Goal: Task Accomplishment & Management: Use online tool/utility

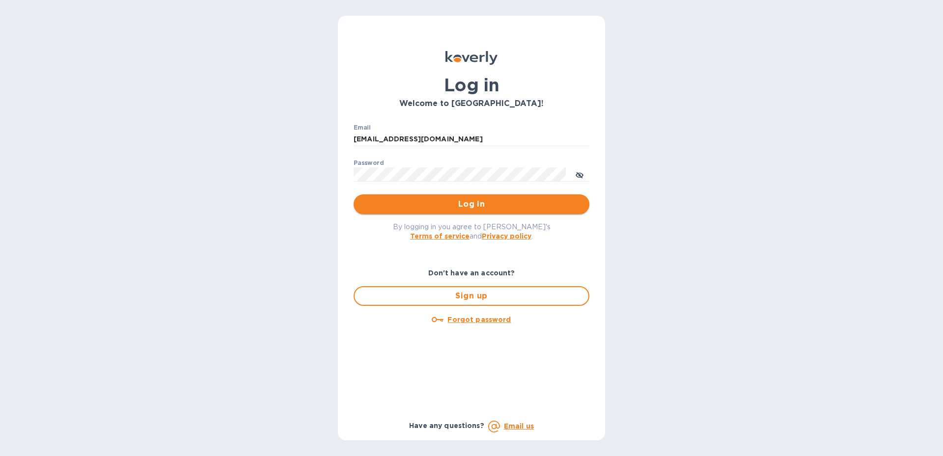
click at [462, 204] on span "Log in" at bounding box center [472, 204] width 220 height 12
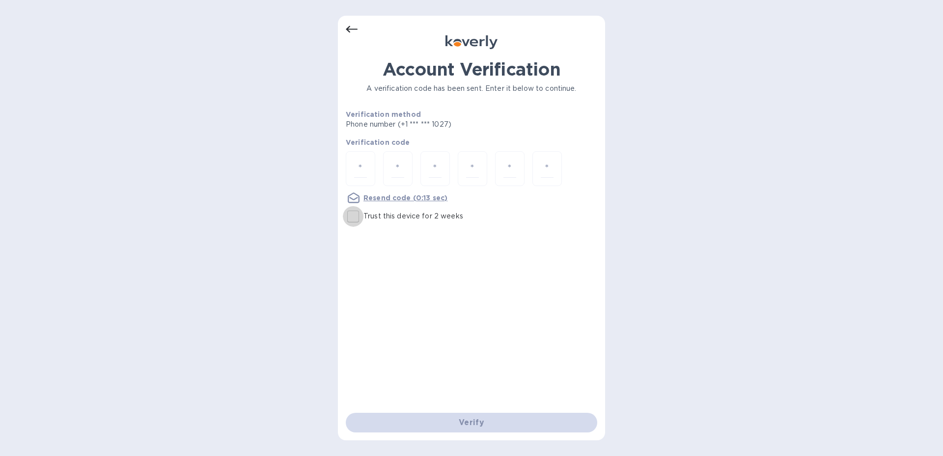
click at [349, 215] on input "Trust this device for 2 weeks" at bounding box center [353, 216] width 21 height 21
checkbox input "true"
click at [354, 163] on div at bounding box center [360, 168] width 29 height 35
type input "9"
type input "0"
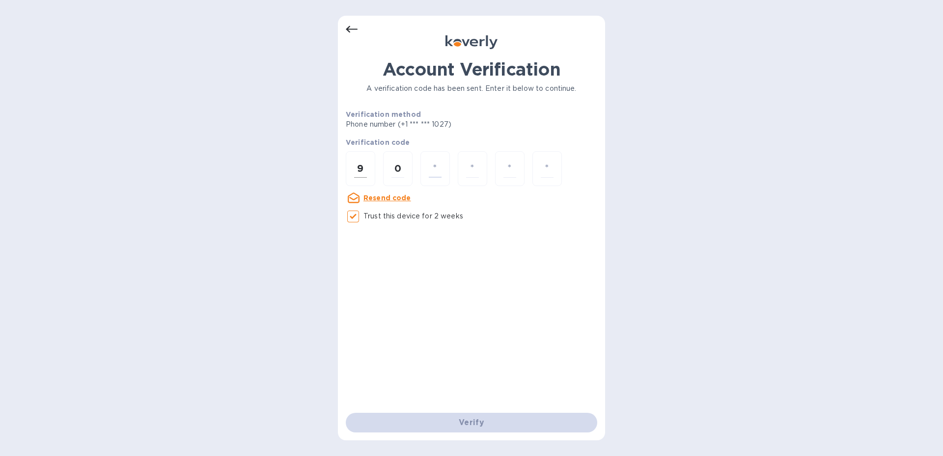
type input "5"
type input "1"
type input "6"
type input "9"
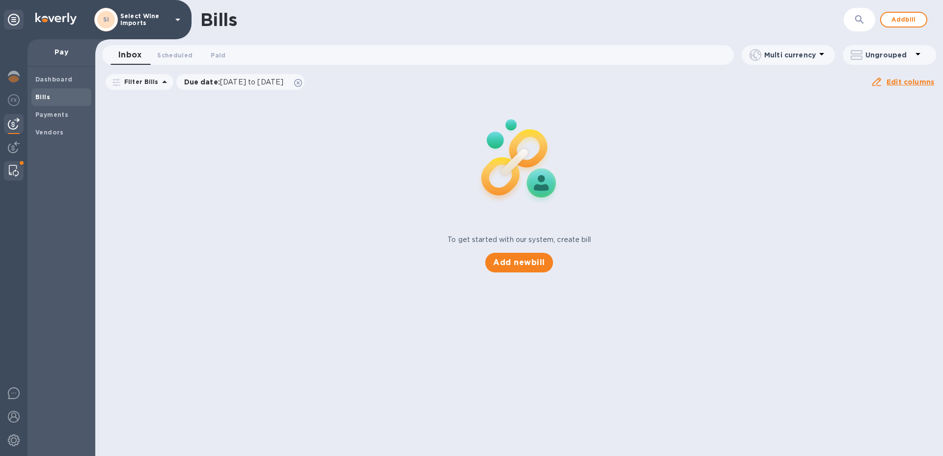
click at [12, 170] on img at bounding box center [14, 171] width 10 height 12
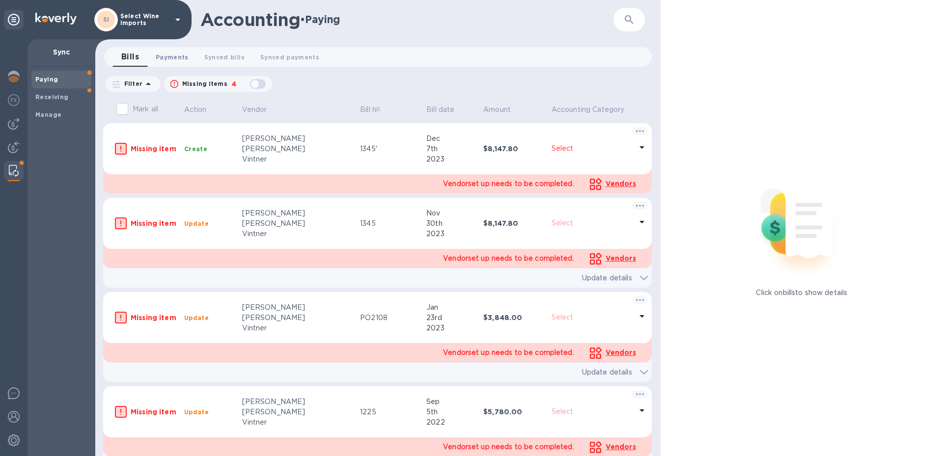
click at [173, 56] on span "Payments 0" at bounding box center [172, 57] width 33 height 10
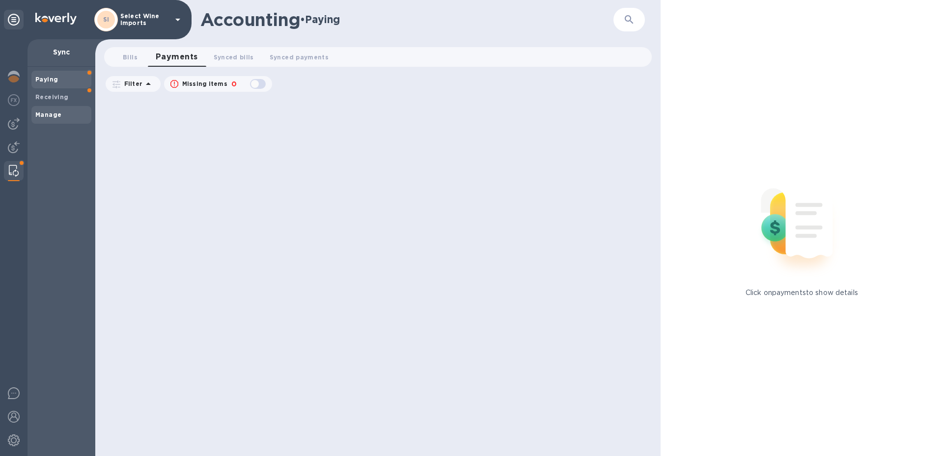
click at [46, 112] on b "Manage" at bounding box center [48, 114] width 26 height 7
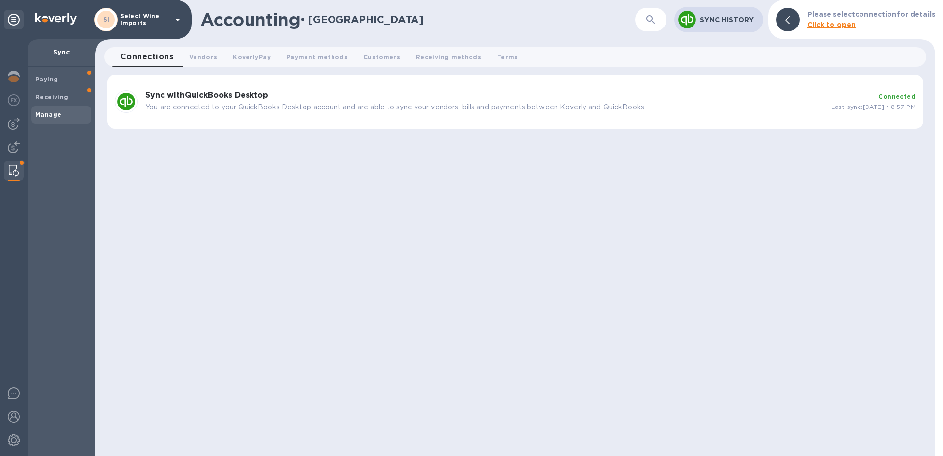
click at [184, 91] on b "Sync with QuickBooks Desktop" at bounding box center [206, 94] width 123 height 9
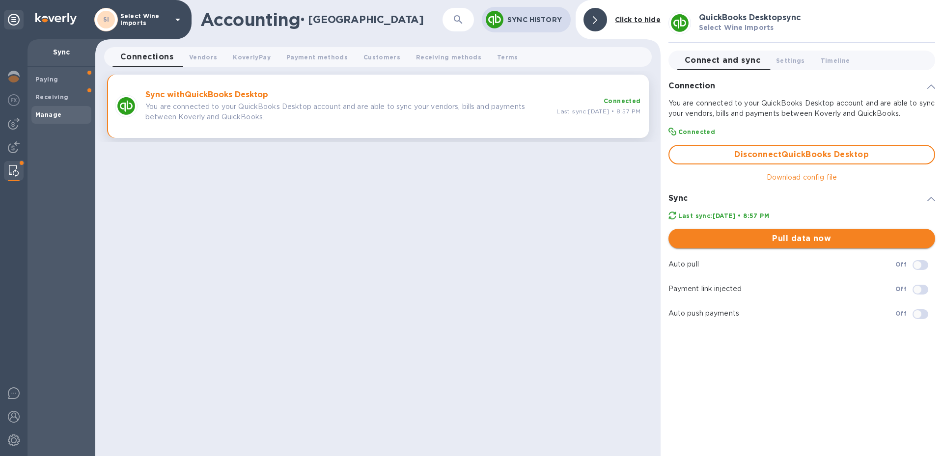
click at [803, 233] on span "Pull data now" at bounding box center [801, 239] width 251 height 12
click at [16, 125] on img at bounding box center [14, 124] width 12 height 12
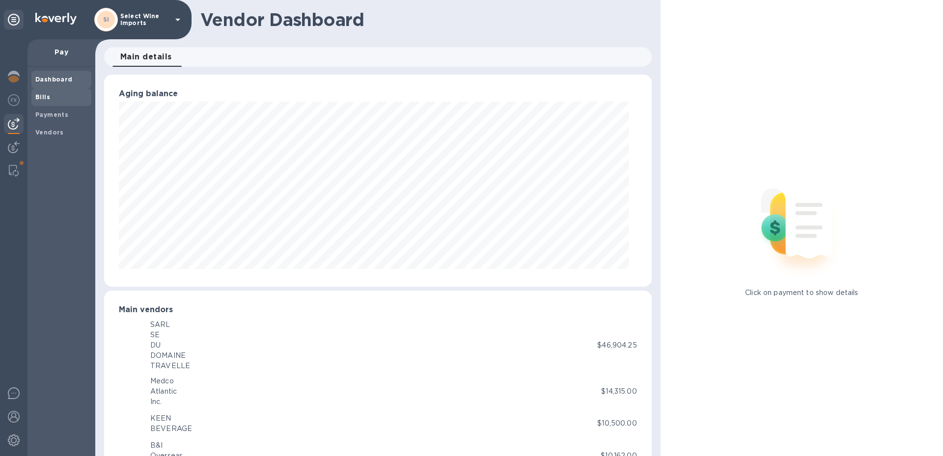
scroll to position [212, 539]
click at [53, 95] on span "Bills" at bounding box center [61, 97] width 52 height 10
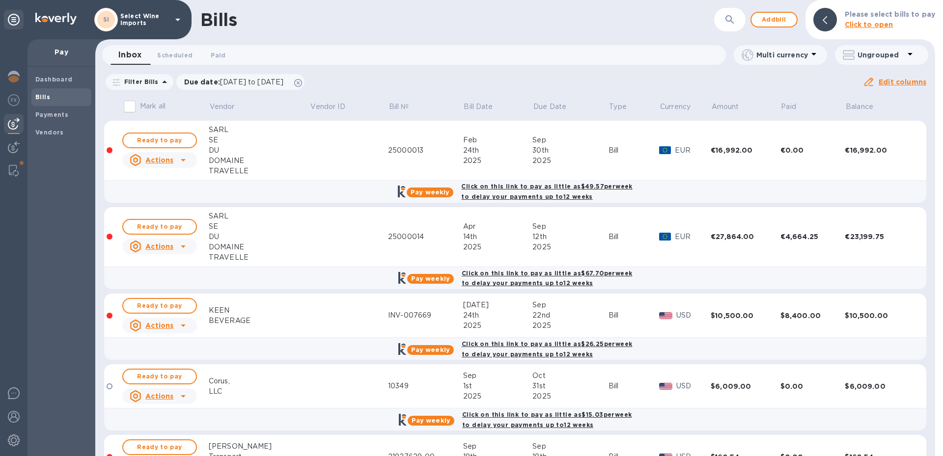
scroll to position [56, 0]
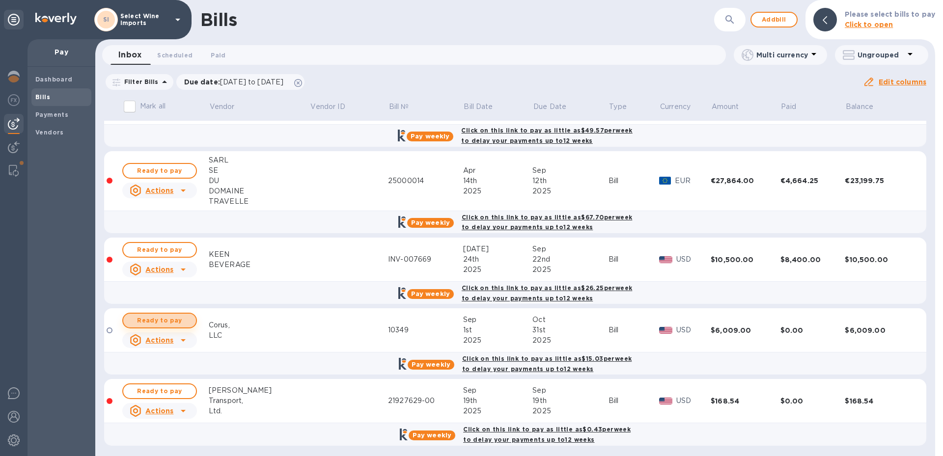
click at [158, 319] on span "Ready to pay" at bounding box center [159, 321] width 57 height 12
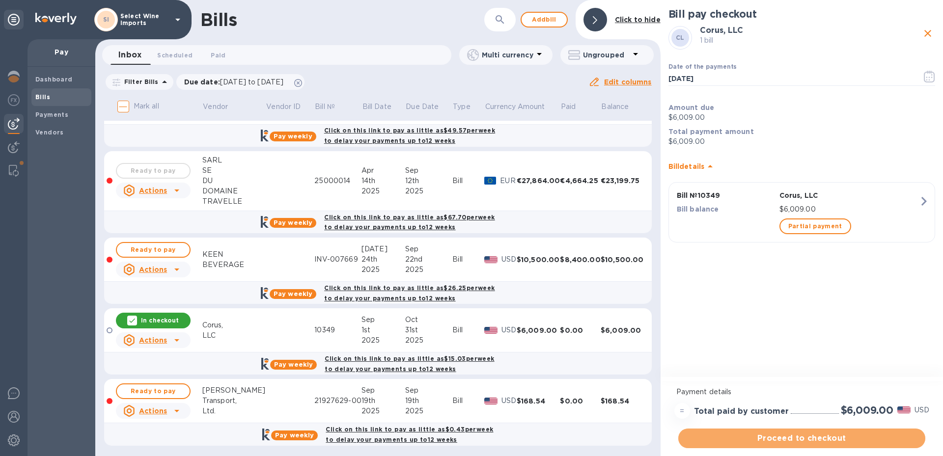
click at [804, 438] on span "Proceed to checkout" at bounding box center [801, 439] width 231 height 12
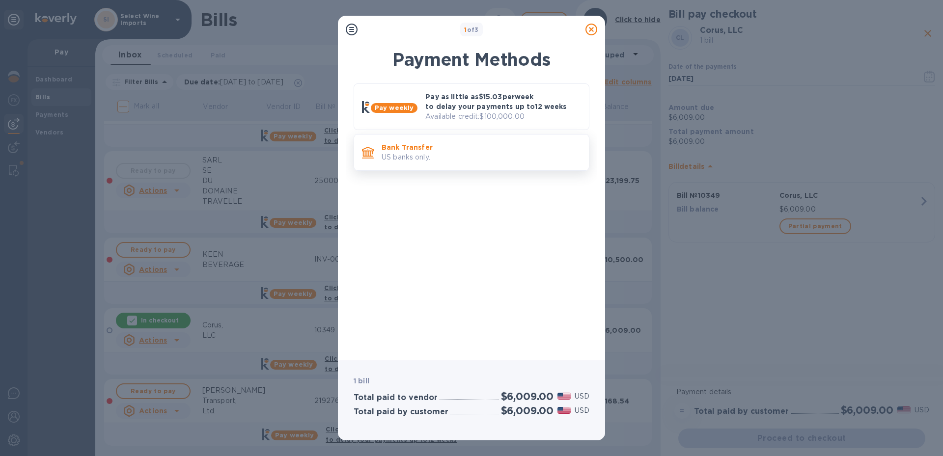
click at [397, 150] on p "Bank Transfer" at bounding box center [481, 147] width 199 height 10
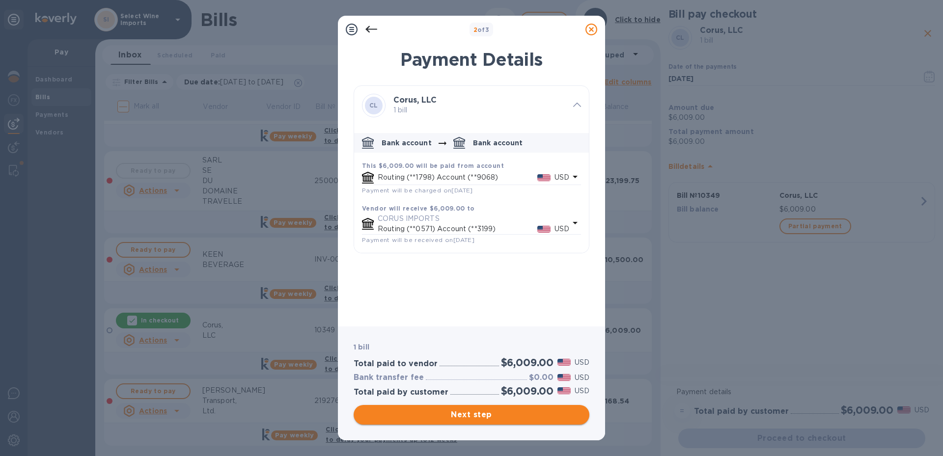
click at [472, 419] on span "Next step" at bounding box center [472, 415] width 220 height 12
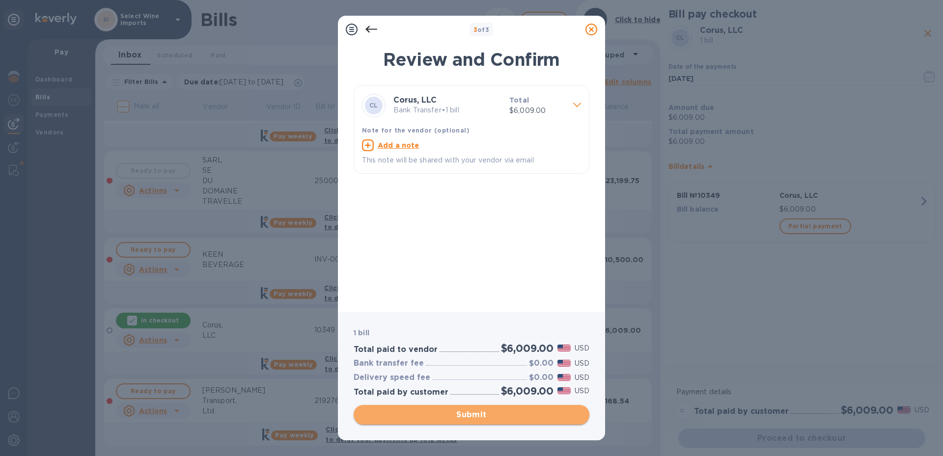
click at [472, 415] on span "Submit" at bounding box center [472, 415] width 220 height 12
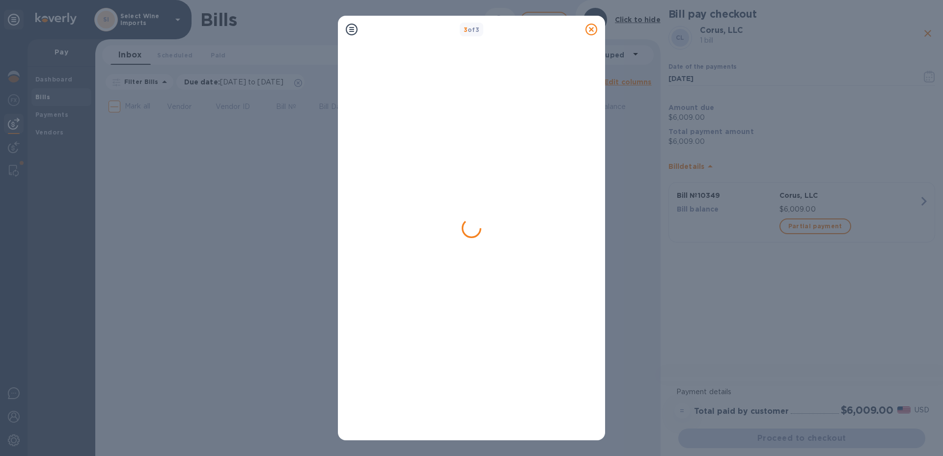
scroll to position [0, 0]
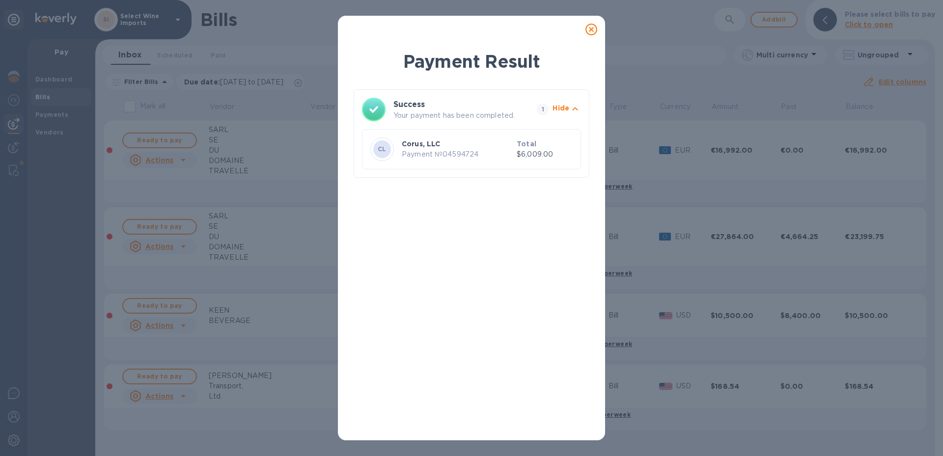
click at [590, 27] on icon at bounding box center [592, 30] width 12 height 12
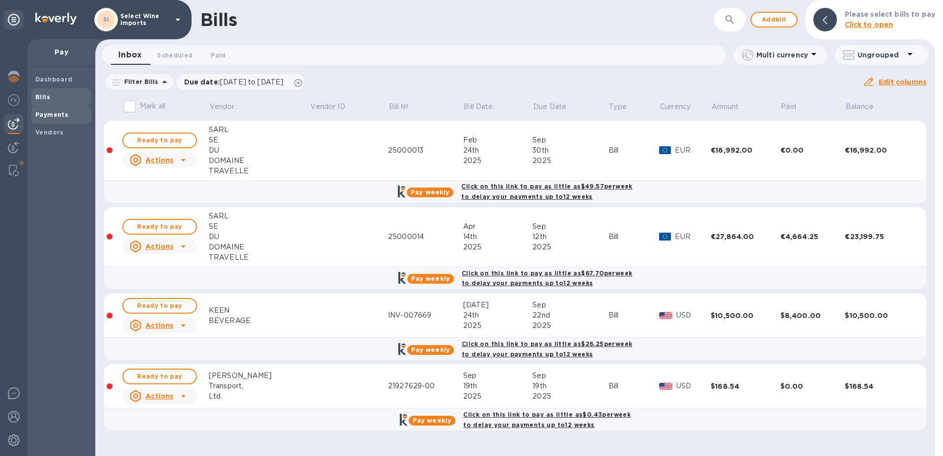
click at [54, 116] on b "Payments" at bounding box center [51, 114] width 33 height 7
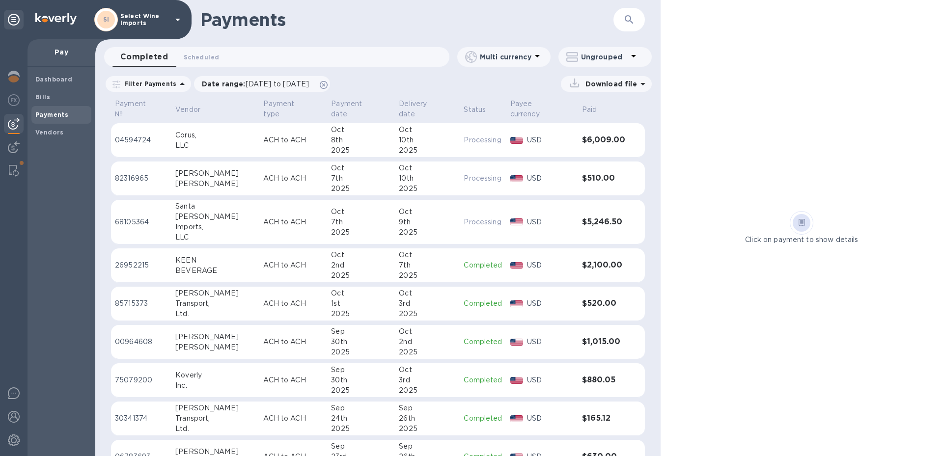
click at [43, 118] on b "Payments" at bounding box center [51, 114] width 33 height 7
click at [20, 171] on div at bounding box center [14, 171] width 18 height 20
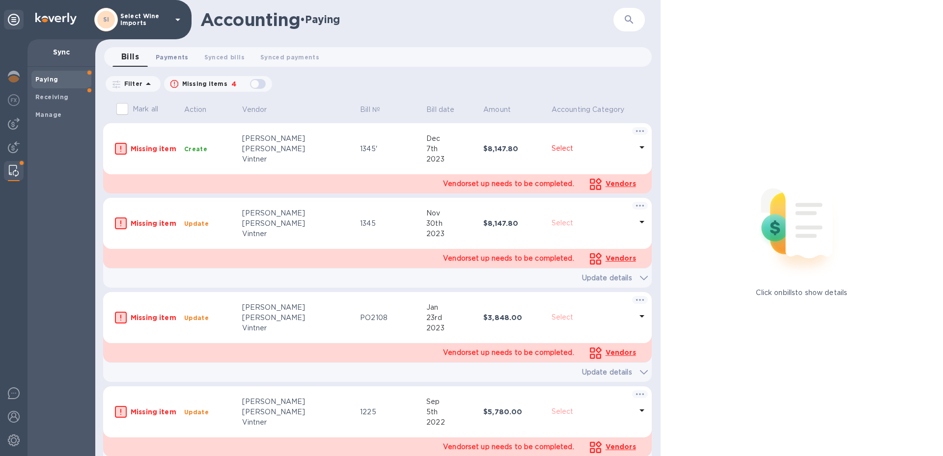
click at [162, 52] on span "Payments 0" at bounding box center [172, 57] width 33 height 10
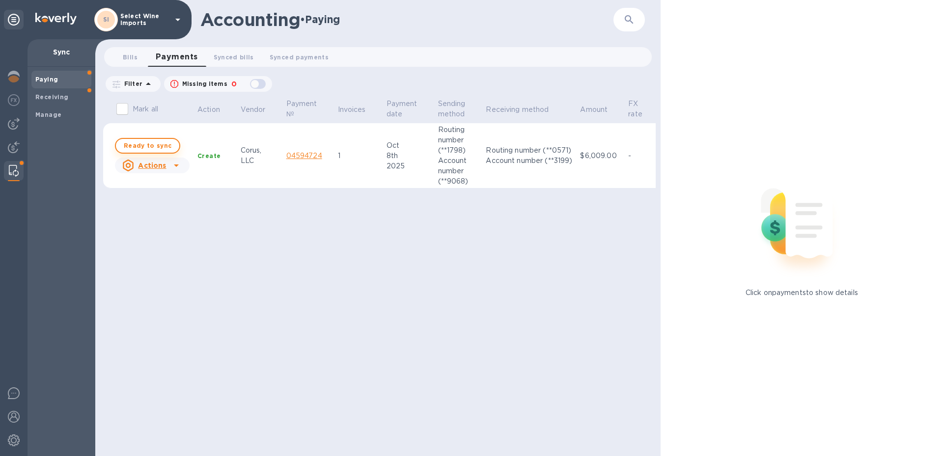
click at [138, 148] on span "Ready to sync" at bounding box center [148, 146] width 48 height 12
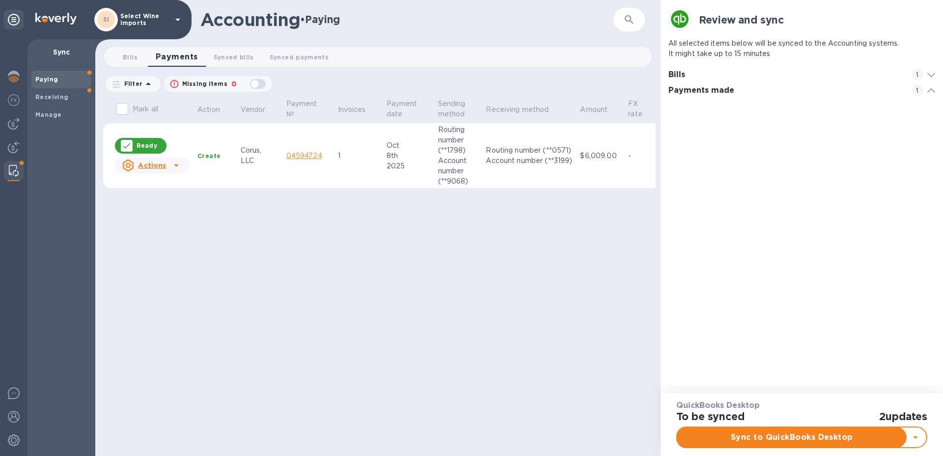
scroll to position [0, 0]
checkbox input "true"
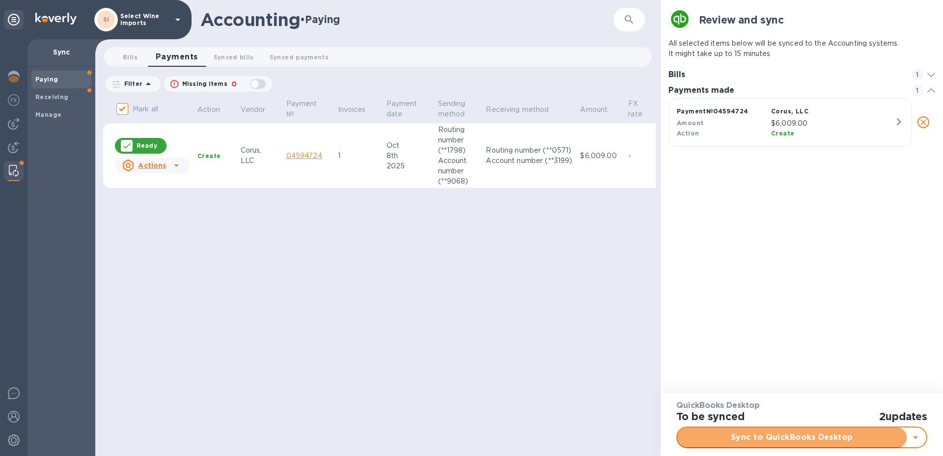
click at [792, 438] on span "Sync to QuickBooks Desktop" at bounding box center [792, 438] width 214 height 12
